Goal: Task Accomplishment & Management: Complete application form

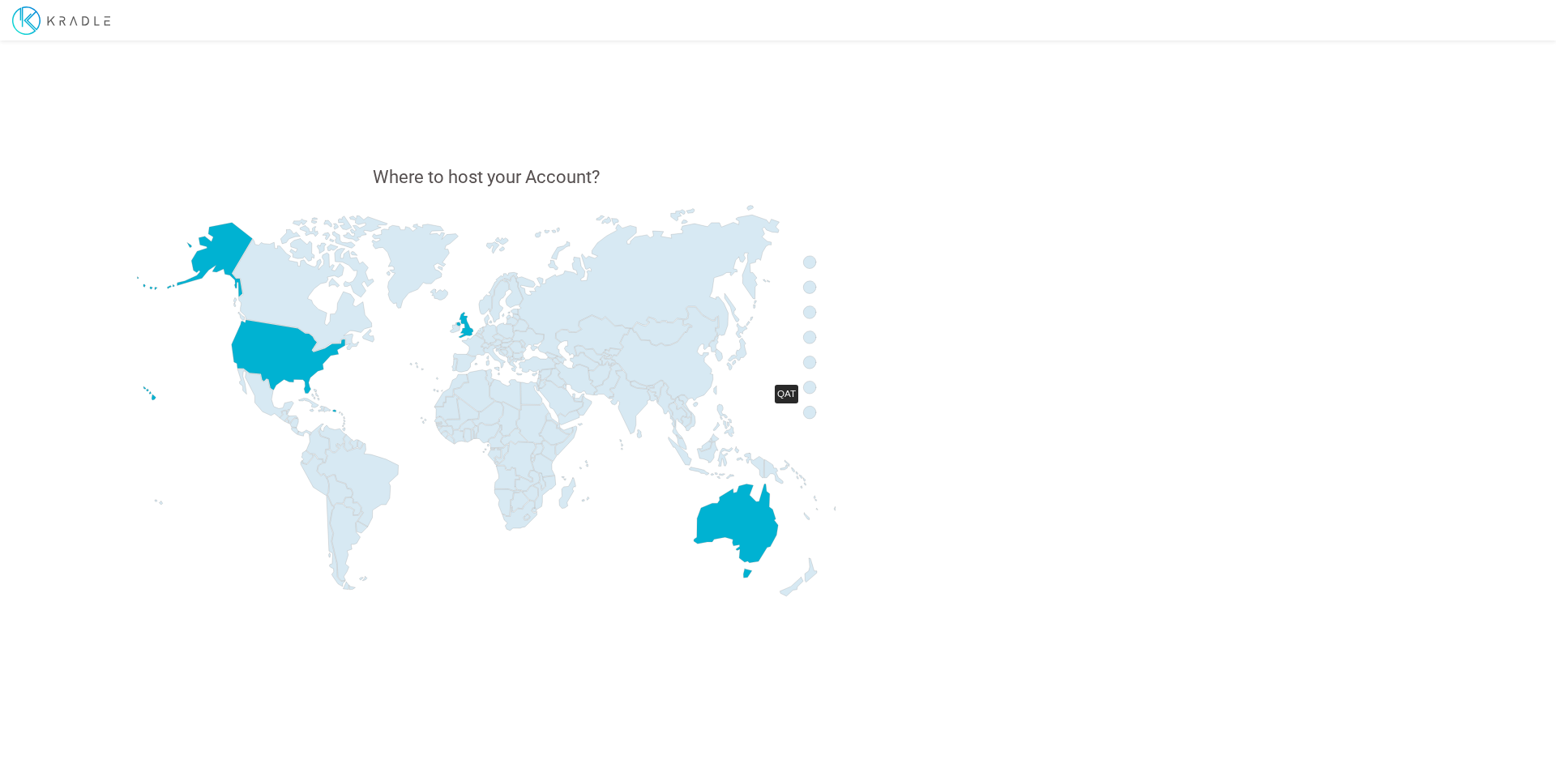
click at [805, 411] on icon at bounding box center [809, 412] width 13 height 13
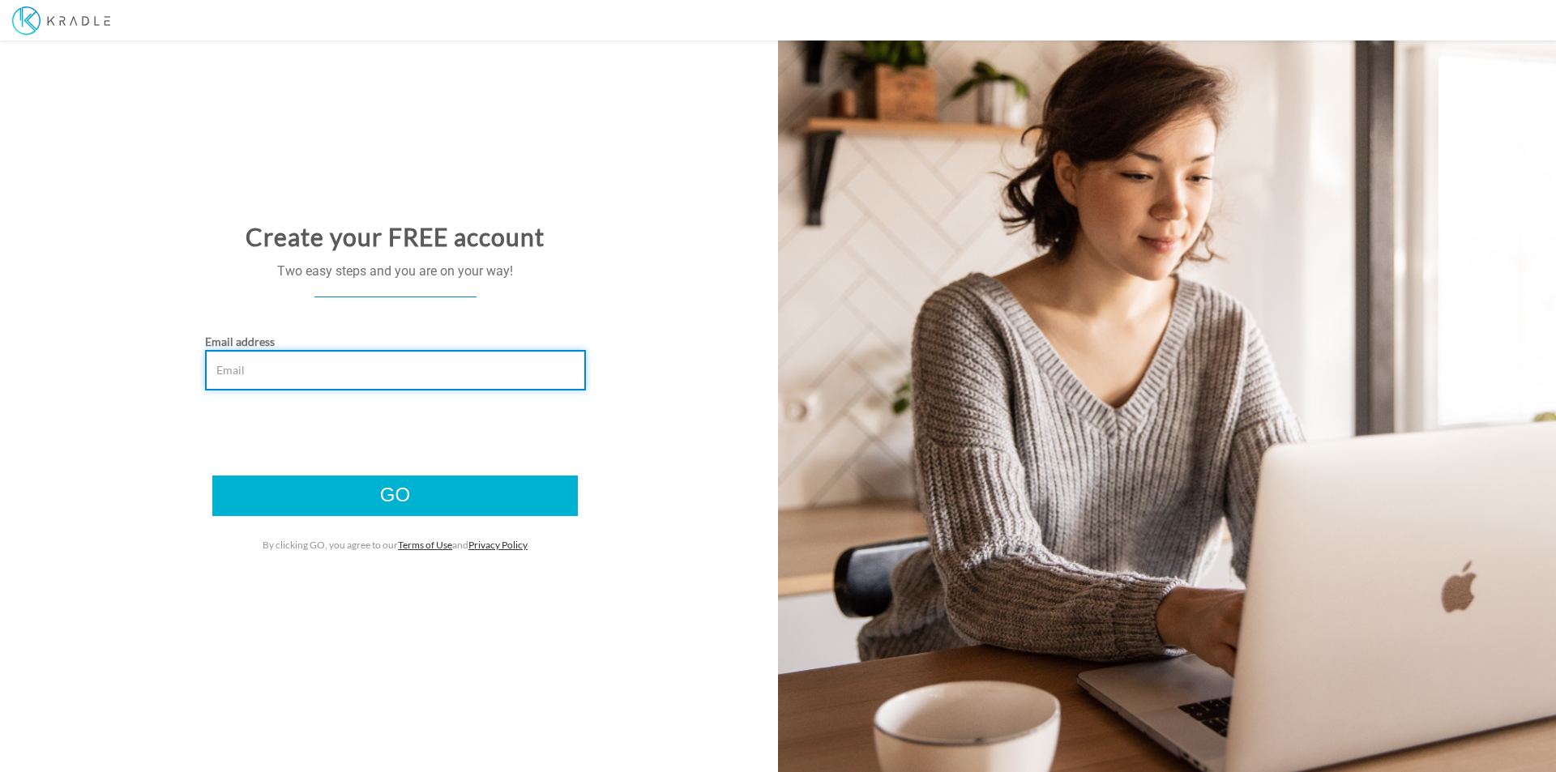
click at [333, 378] on input "Email address" at bounding box center [395, 370] width 381 height 41
click at [337, 375] on input "Email address" at bounding box center [395, 370] width 381 height 41
type input "sowmya.kodem@kradle.com"
click at [212, 476] on input "Go" at bounding box center [394, 496] width 365 height 41
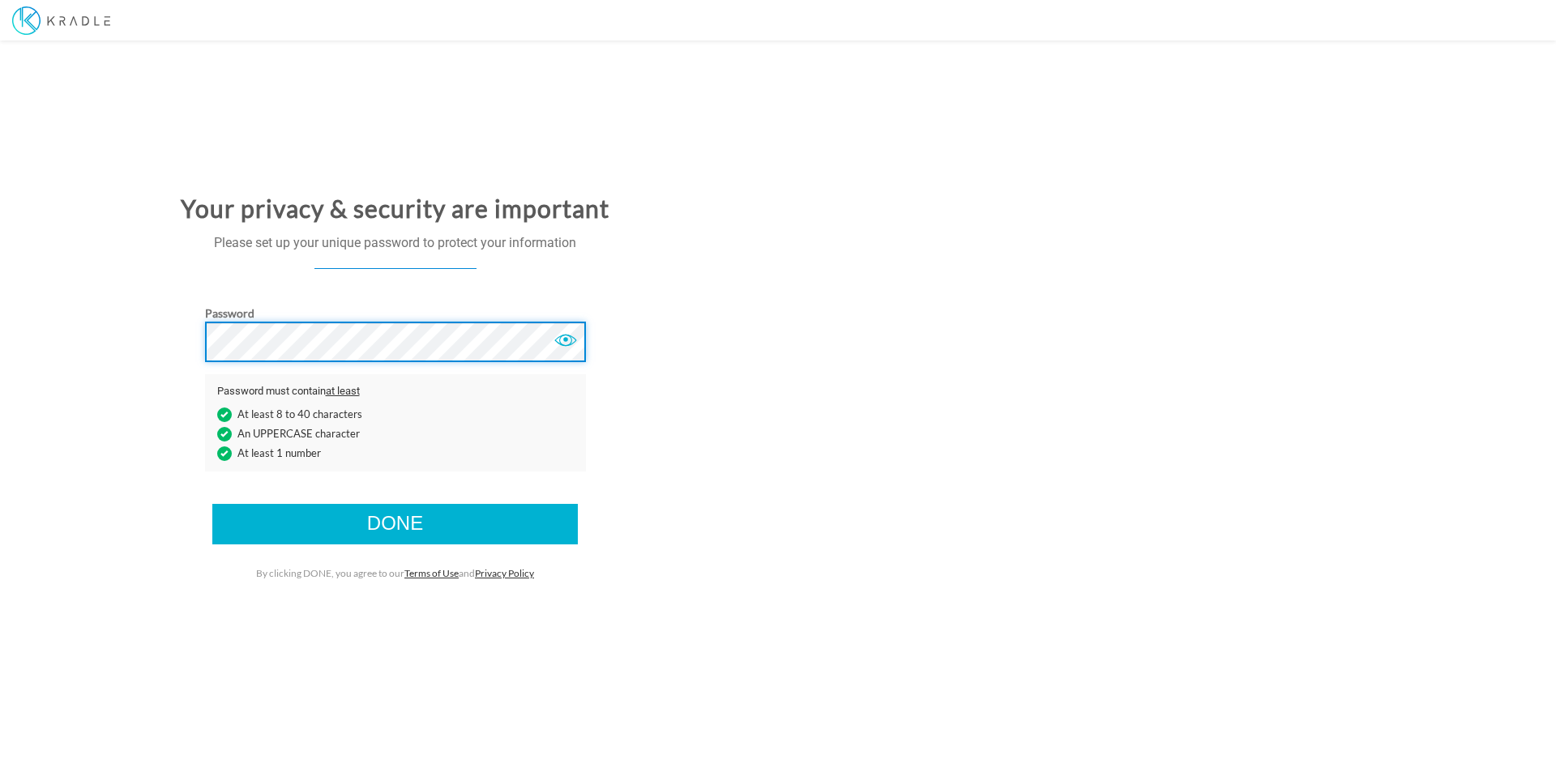
click at [212, 504] on input "Done" at bounding box center [394, 524] width 365 height 41
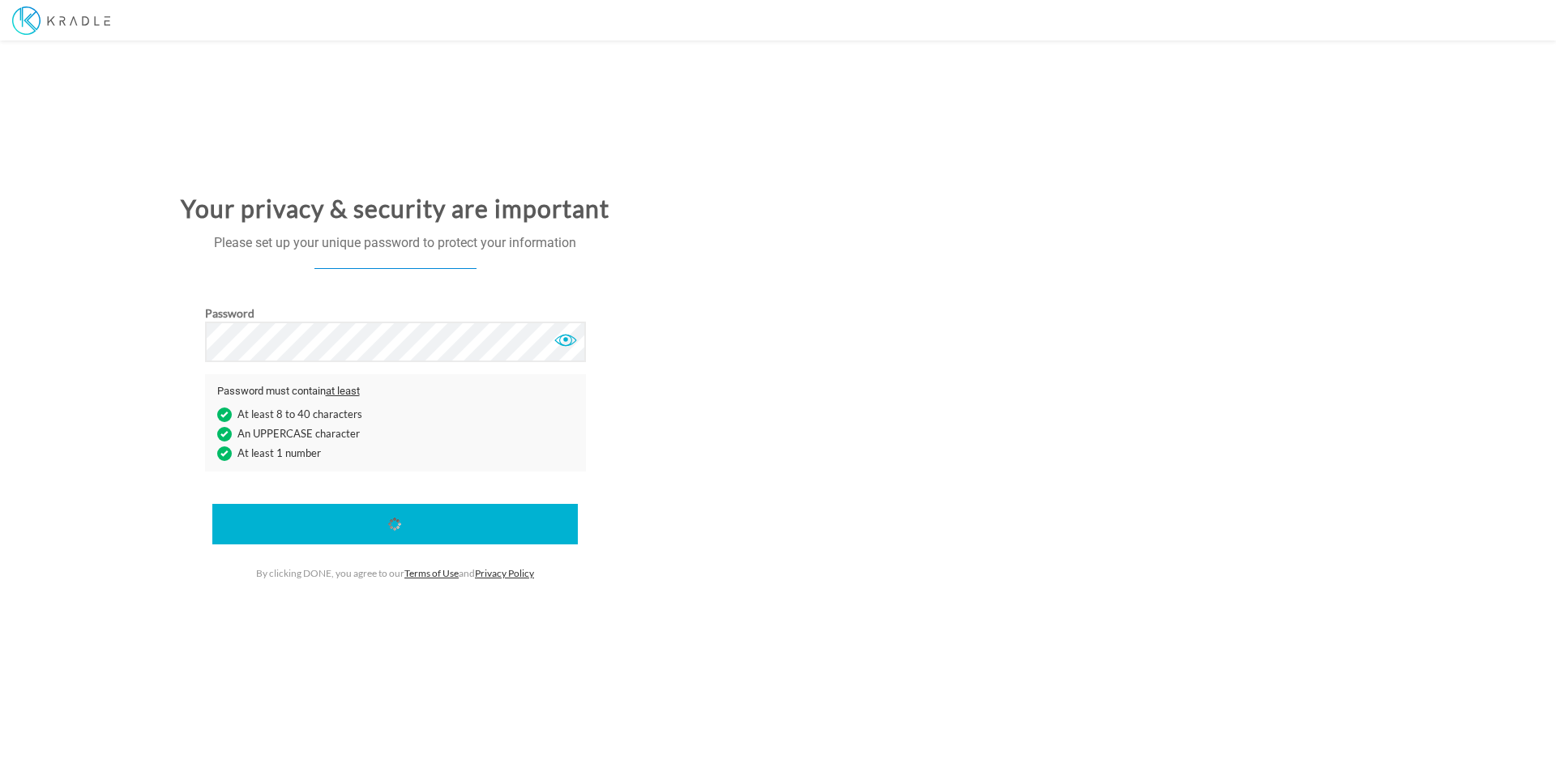
click at [561, 340] on div at bounding box center [565, 340] width 24 height 24
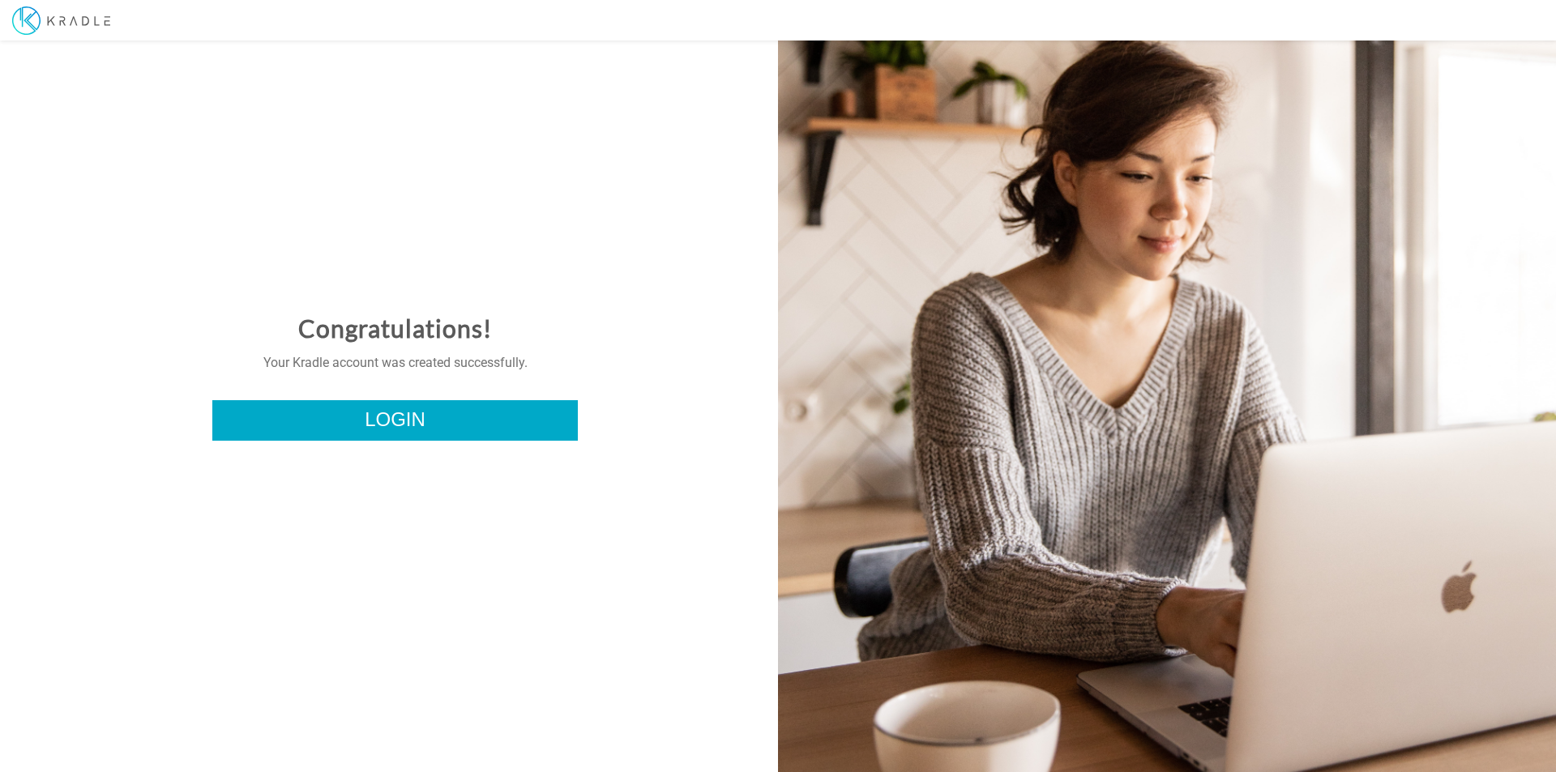
click at [452, 430] on link "Login" at bounding box center [394, 420] width 365 height 41
